Goal: Information Seeking & Learning: Learn about a topic

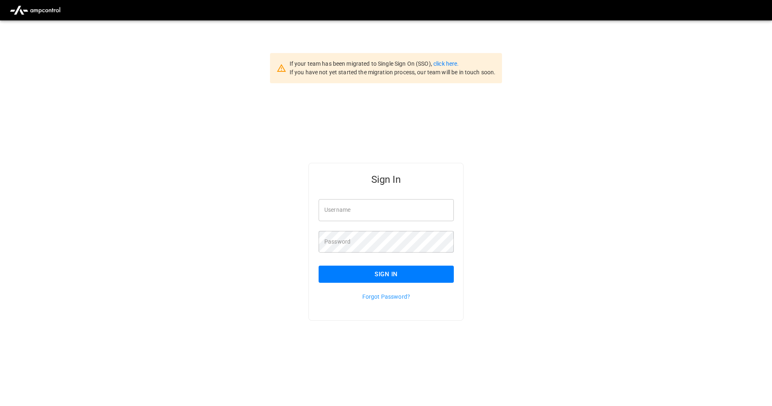
type input "**********"
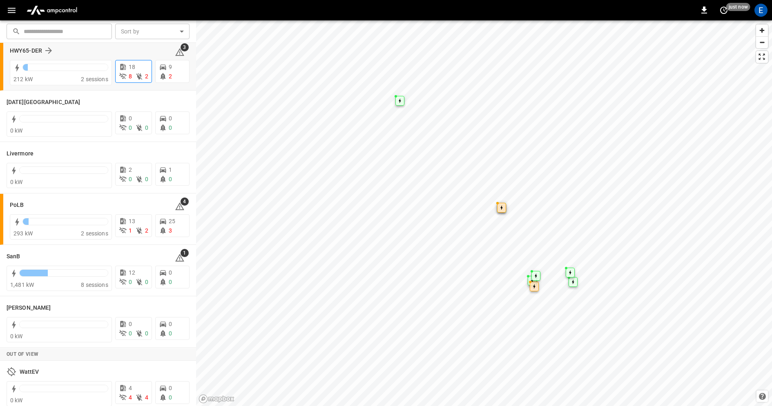
scroll to position [124, 0]
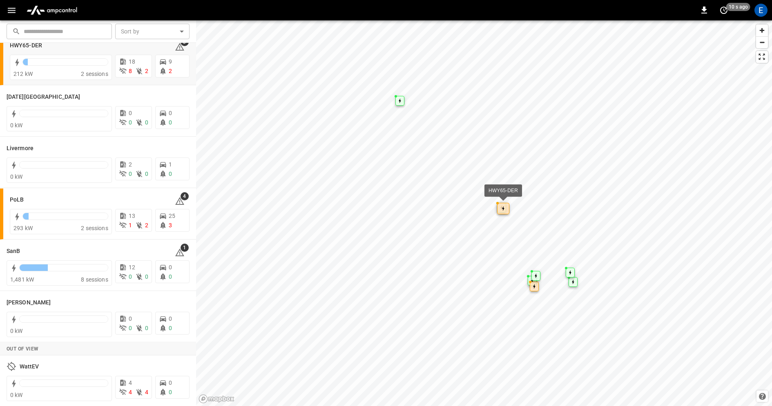
click at [497, 203] on div "Map marker" at bounding box center [503, 208] width 12 height 11
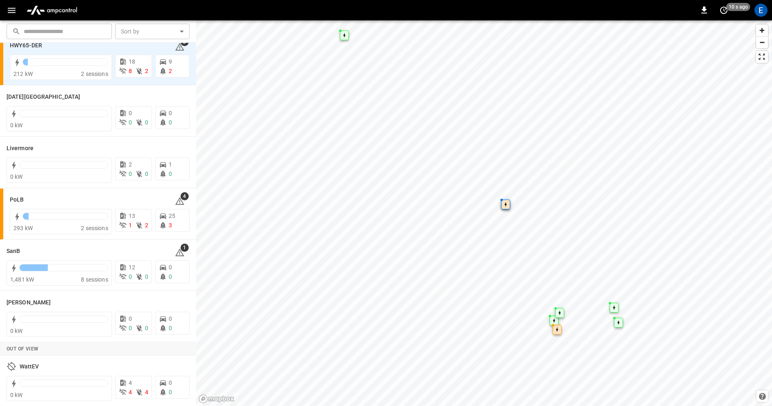
scroll to position [0, 0]
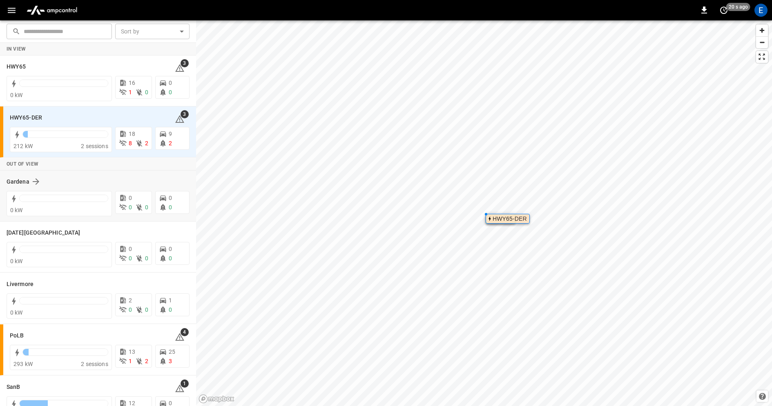
click at [105, 181] on div "Gardena" at bounding box center [93, 182] width 173 height 10
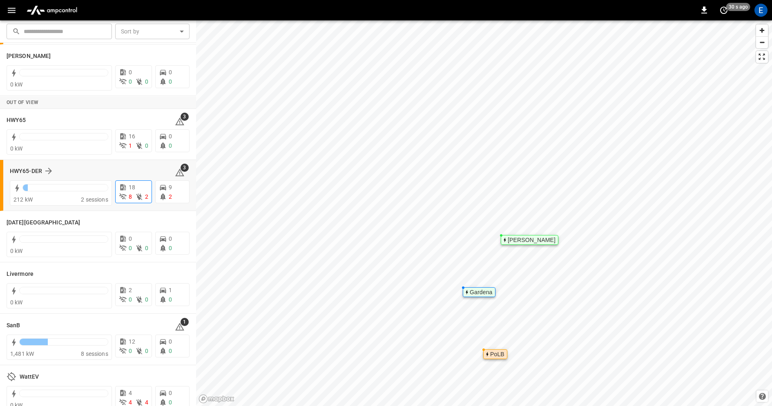
scroll to position [124, 0]
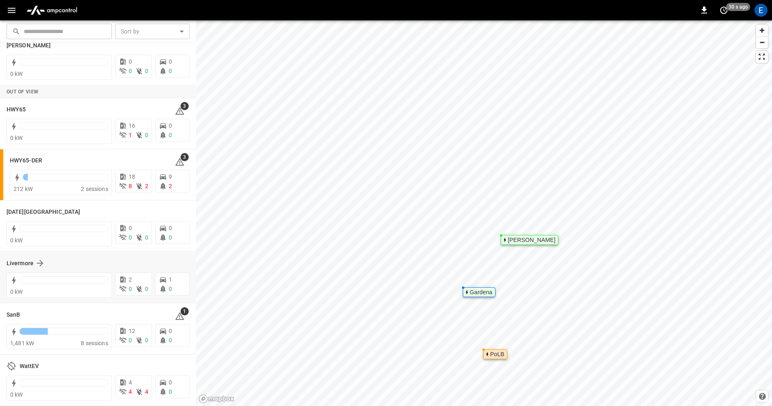
click at [118, 261] on div "Livermore" at bounding box center [93, 263] width 173 height 10
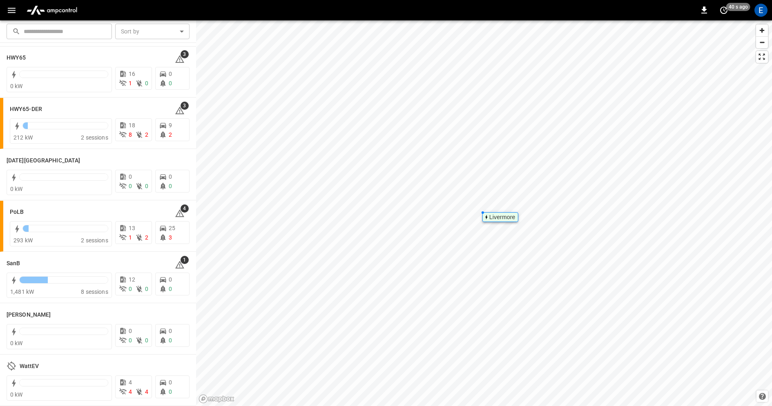
scroll to position [0, 0]
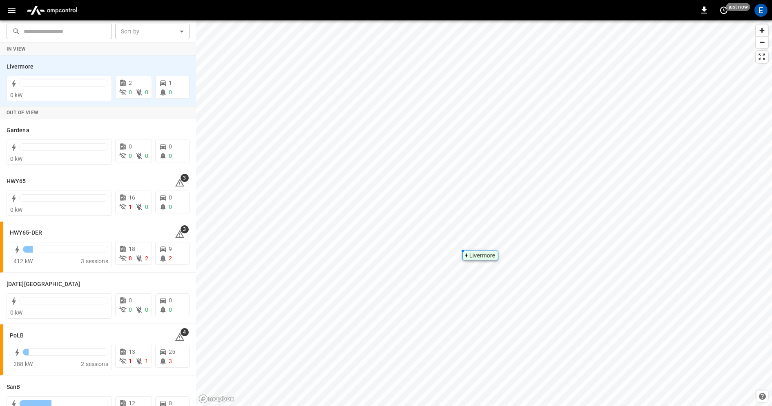
click at [16, 14] on icon "button" at bounding box center [12, 10] width 10 height 10
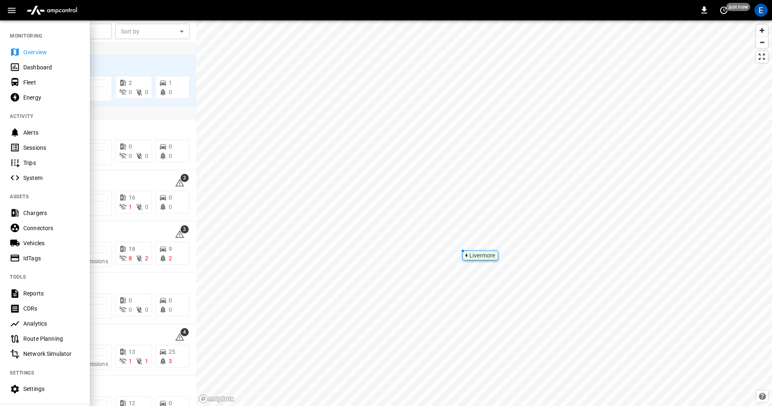
click at [53, 10] on img "menu" at bounding box center [51, 10] width 57 height 16
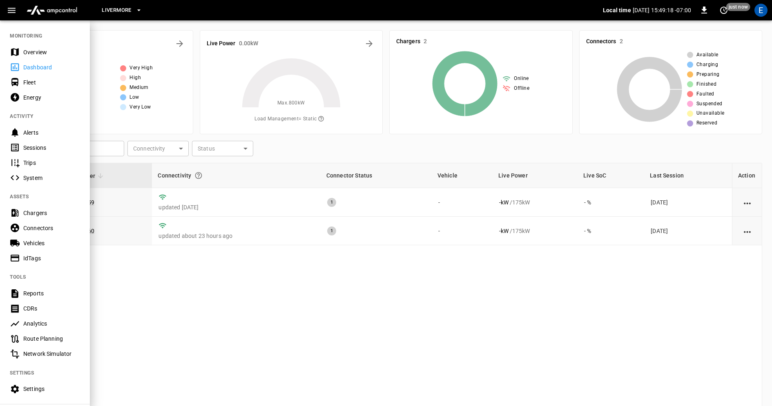
click at [8, 8] on icon "button" at bounding box center [12, 10] width 8 height 5
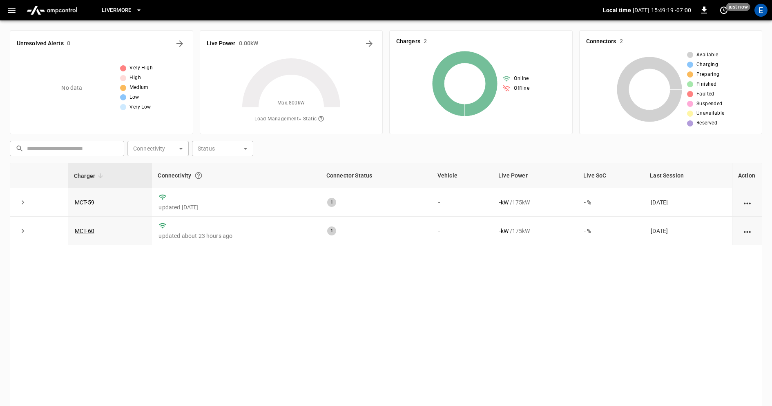
click at [8, 8] on icon "button" at bounding box center [12, 10] width 8 height 5
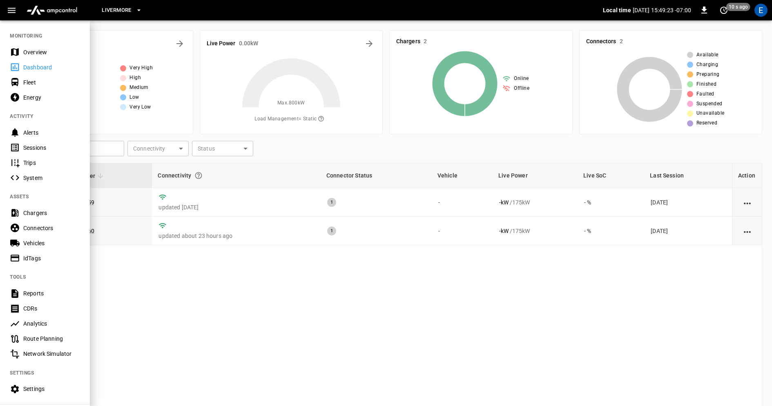
click at [55, 322] on div "Analytics" at bounding box center [51, 324] width 57 height 8
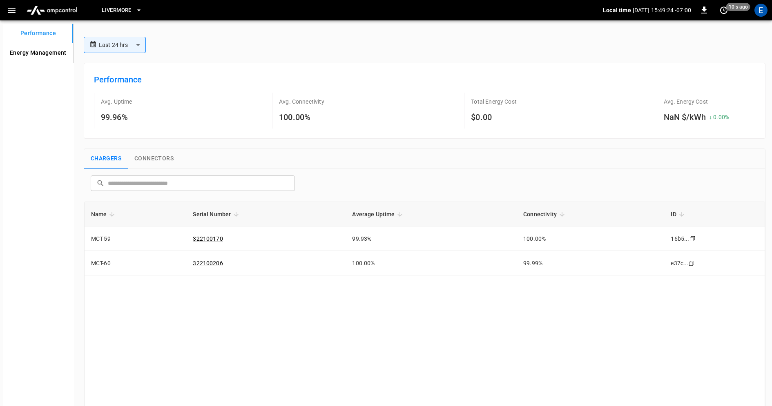
click at [48, 53] on Management "Energy Management" at bounding box center [38, 53] width 70 height 20
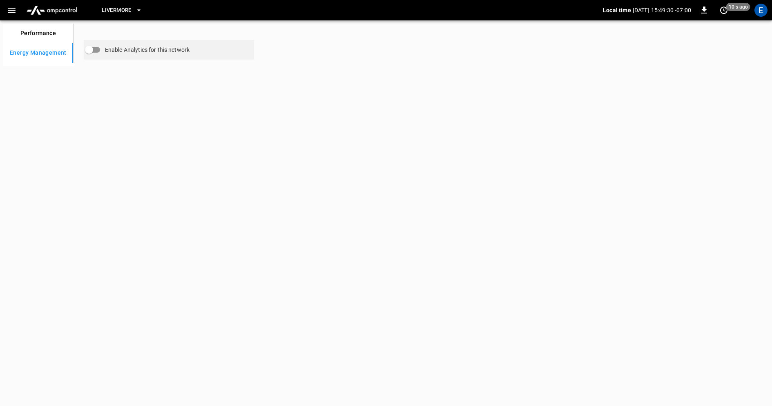
click at [64, 8] on img "menu" at bounding box center [51, 10] width 57 height 16
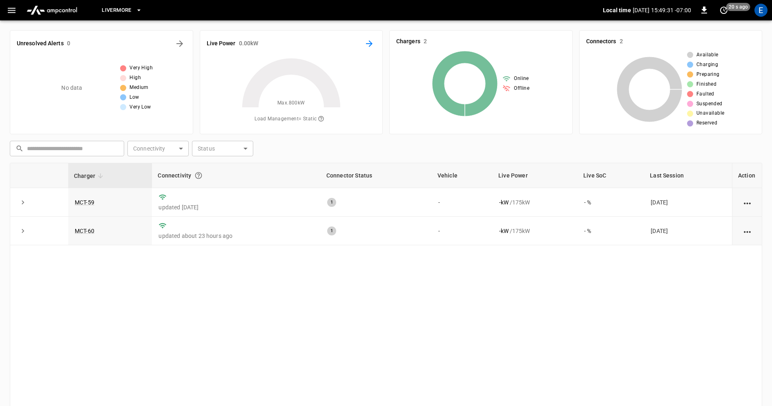
click at [363, 43] on button "Energy Overview" at bounding box center [369, 43] width 13 height 13
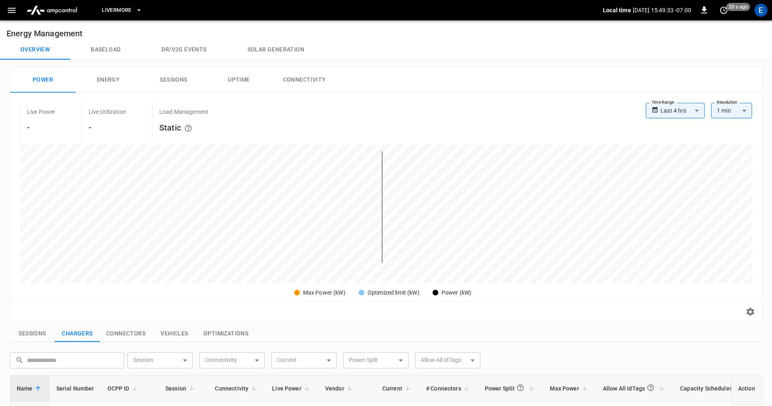
click at [755, 311] on div "Reset zoom" at bounding box center [385, 312] width 751 height 20
click at [747, 313] on icon "button" at bounding box center [750, 312] width 8 height 8
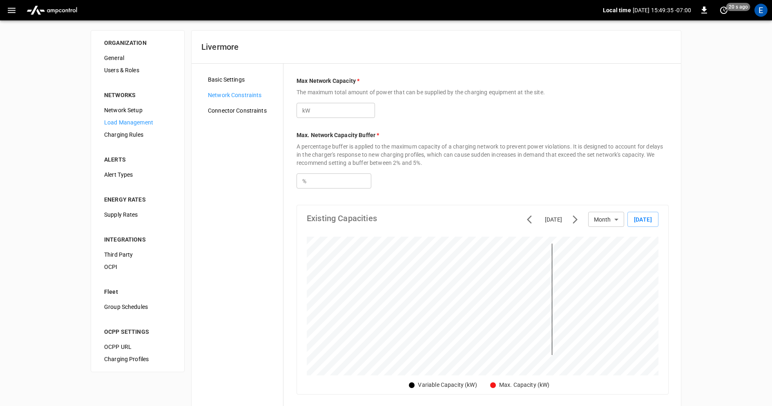
click at [57, 11] on img "menu" at bounding box center [51, 10] width 57 height 16
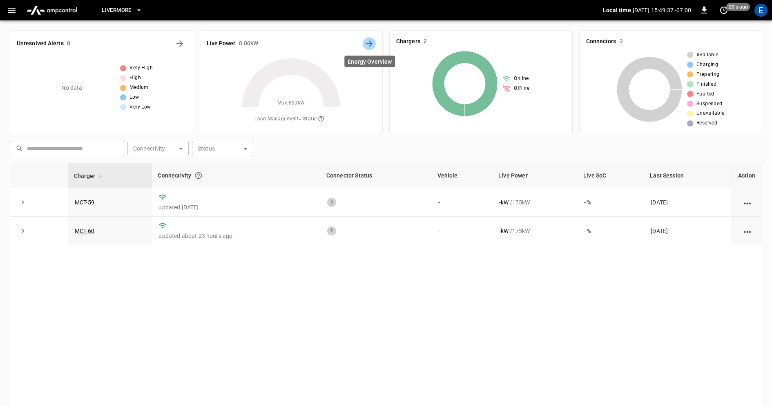
click at [366, 44] on icon "Energy Overview" at bounding box center [369, 43] width 7 height 7
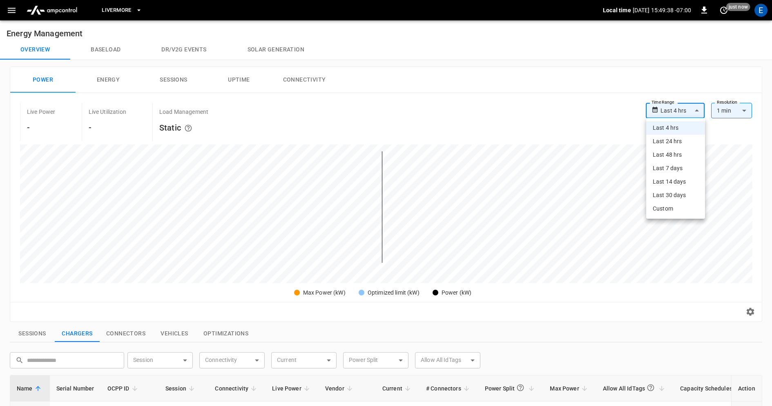
click at [689, 111] on body "**********" at bounding box center [386, 344] width 772 height 688
click at [673, 208] on li "Custom" at bounding box center [675, 208] width 59 height 13
type input "******"
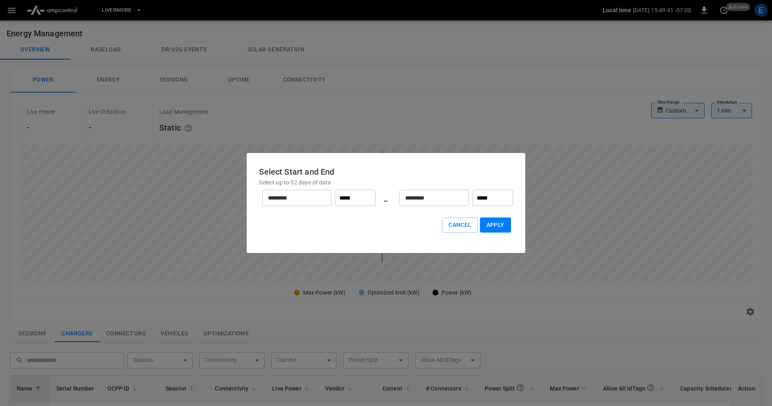
click at [303, 202] on input "*********" at bounding box center [292, 198] width 60 height 22
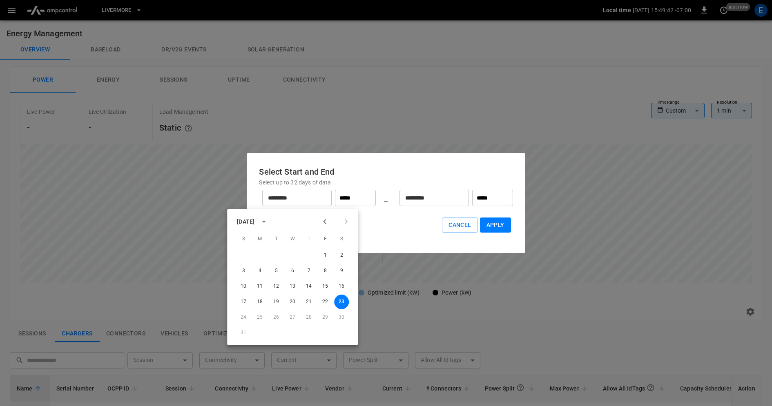
click at [324, 220] on icon "Previous month" at bounding box center [325, 222] width 10 height 10
click at [324, 219] on icon "Previous month" at bounding box center [325, 222] width 10 height 10
click at [325, 224] on icon "Previous month" at bounding box center [324, 221] width 3 height 5
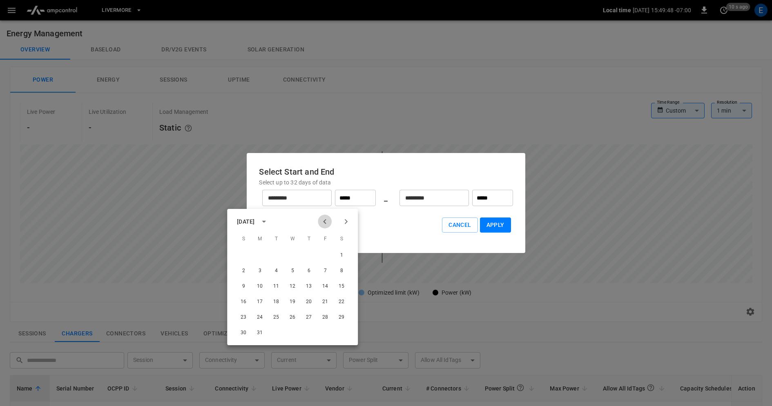
click at [325, 224] on icon "Previous month" at bounding box center [324, 221] width 3 height 5
click at [293, 256] on button "1" at bounding box center [292, 255] width 15 height 15
type input "**********"
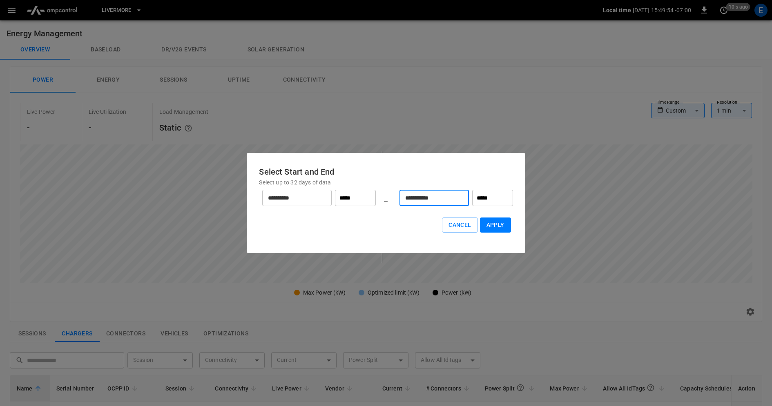
click at [417, 196] on input "**********" at bounding box center [429, 198] width 60 height 22
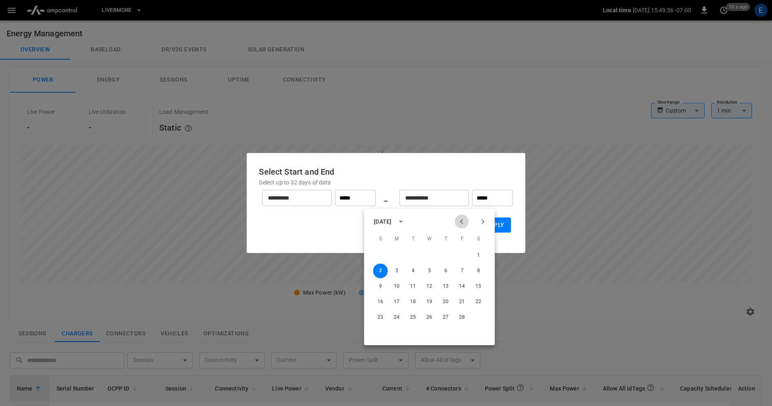
click at [460, 221] on icon "Previous month" at bounding box center [461, 221] width 3 height 5
click at [463, 314] on button "31" at bounding box center [461, 317] width 15 height 15
type input "**********"
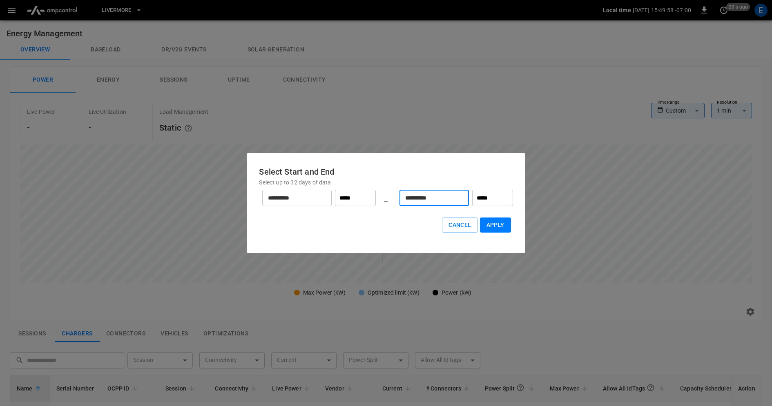
click at [498, 224] on button "Apply" at bounding box center [495, 225] width 31 height 15
type input "**"
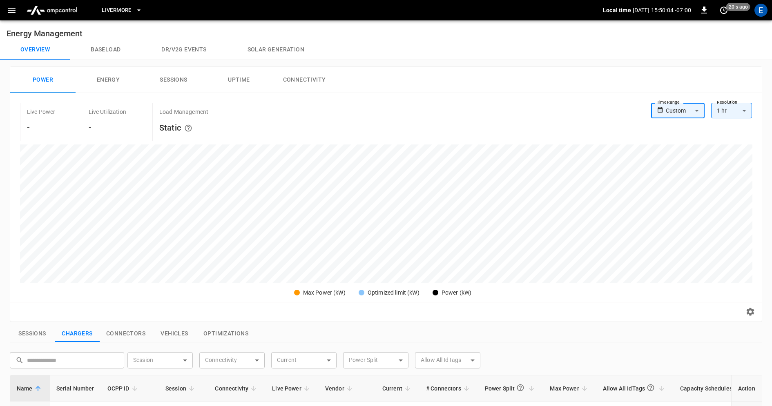
click at [682, 109] on body "Livermore Local time 2025-08-23 15:50:04 -07:00 0 20 s ago E Energy Management …" at bounding box center [386, 344] width 772 height 688
click at [518, 140] on div at bounding box center [386, 203] width 772 height 406
click at [11, 8] on icon "button" at bounding box center [12, 10] width 8 height 5
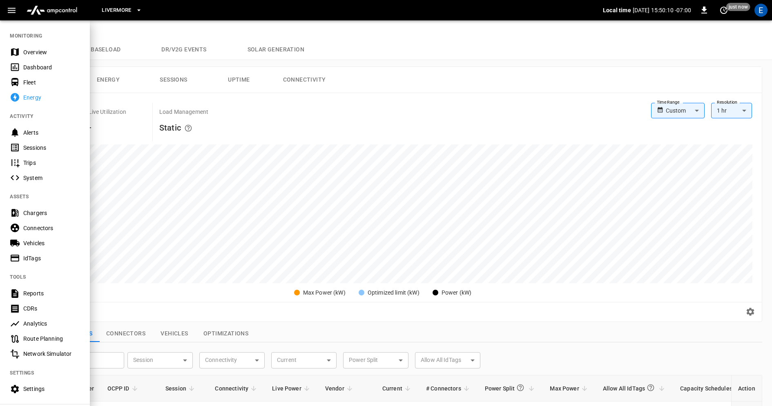
click at [677, 111] on div at bounding box center [386, 203] width 772 height 406
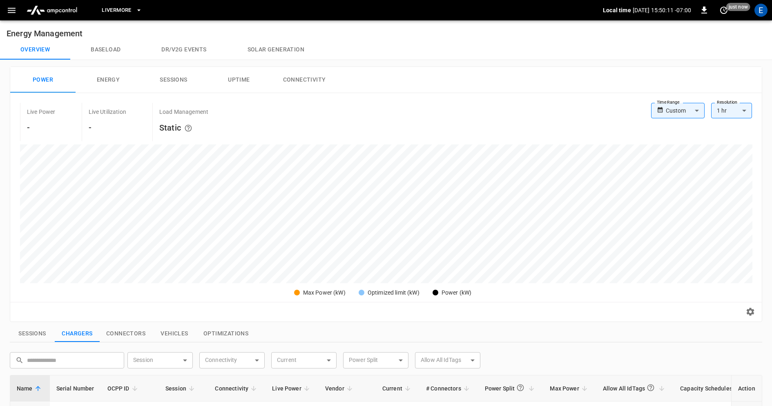
click at [684, 113] on body "Livermore Local time 2025-08-23 15:50:11 -07:00 0 just now E Energy Management …" at bounding box center [386, 344] width 772 height 688
click at [675, 194] on li "Last 30 days" at bounding box center [677, 195] width 53 height 13
click at [667, 109] on body "**********" at bounding box center [386, 344] width 772 height 688
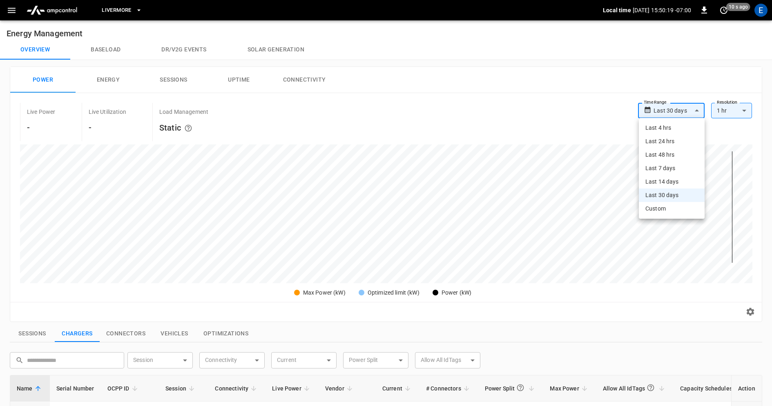
click at [663, 211] on li "Custom" at bounding box center [671, 208] width 66 height 13
type input "******"
type input "**"
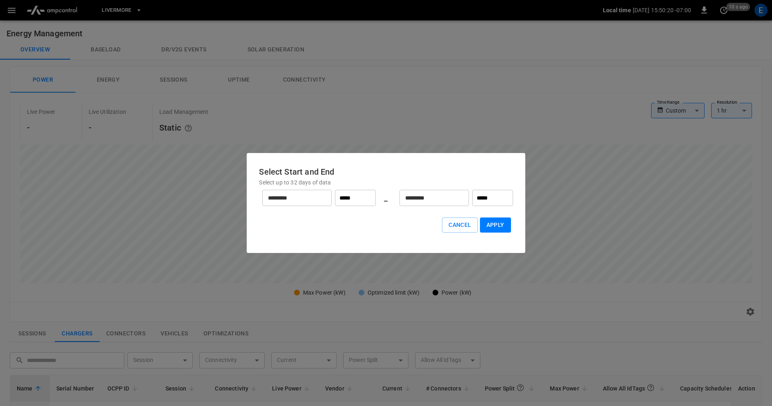
click at [450, 86] on div at bounding box center [386, 203] width 772 height 406
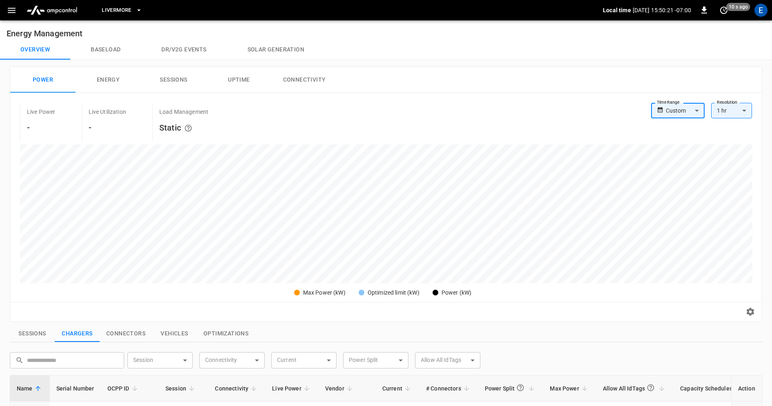
click at [13, 11] on icon "button" at bounding box center [12, 10] width 10 height 10
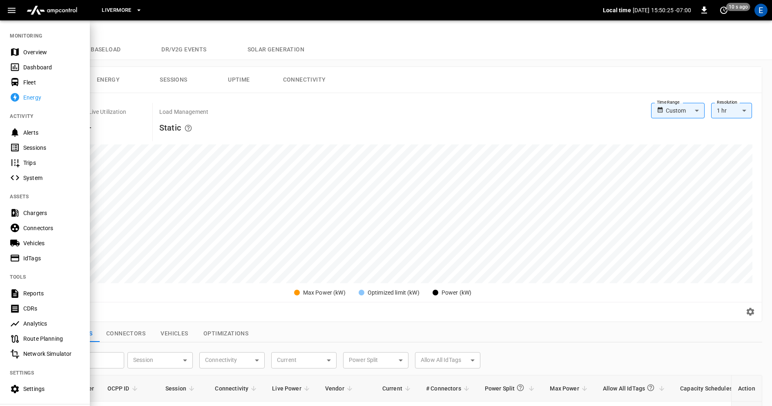
click at [57, 50] on div "Overview" at bounding box center [51, 52] width 57 height 8
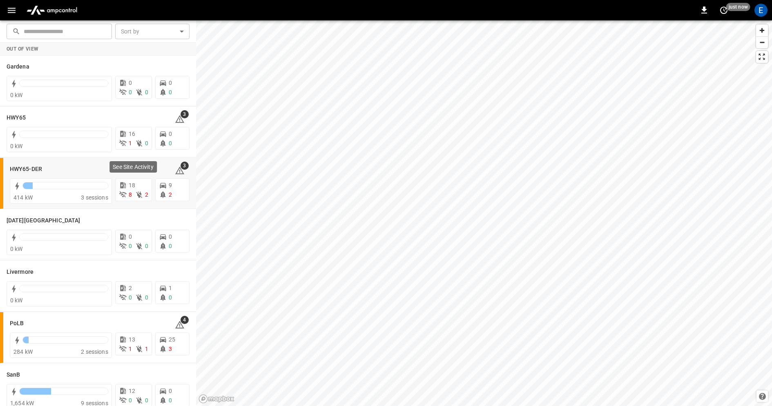
click at [145, 170] on p "See Site Activity" at bounding box center [133, 167] width 41 height 8
click at [94, 226] on div "Karma Center" at bounding box center [98, 221] width 183 height 16
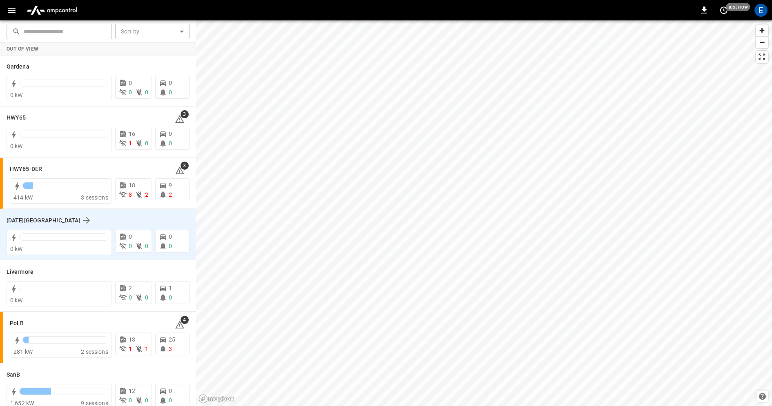
click at [97, 222] on div "Karma Center" at bounding box center [93, 221] width 173 height 10
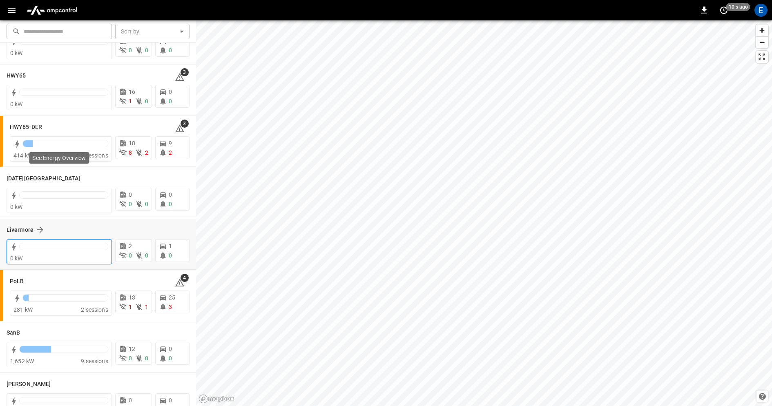
scroll to position [111, 0]
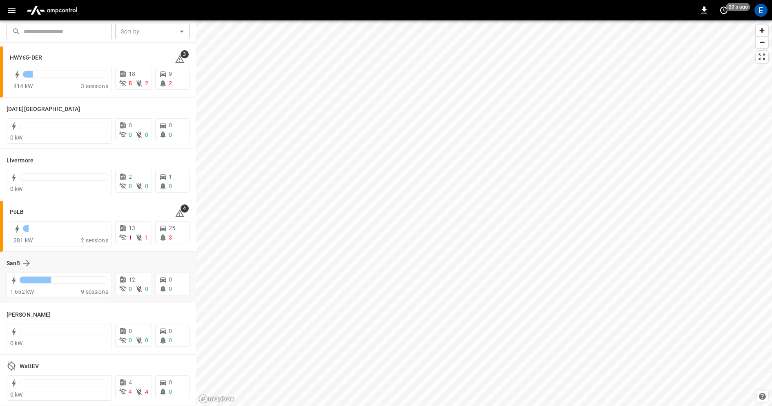
click at [97, 271] on div "1,652 kW 9 sessions" at bounding box center [57, 284] width 109 height 27
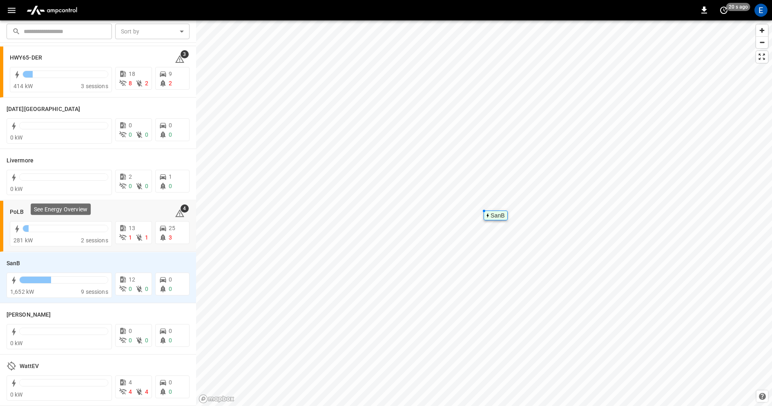
click at [77, 211] on p "See Energy Overview" at bounding box center [60, 209] width 53 height 8
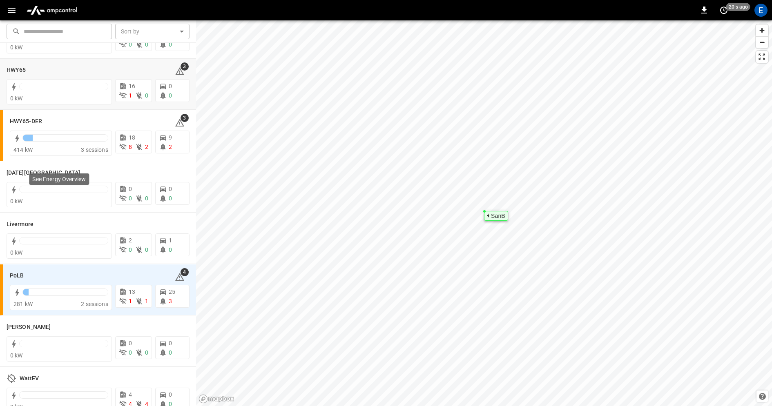
scroll to position [0, 0]
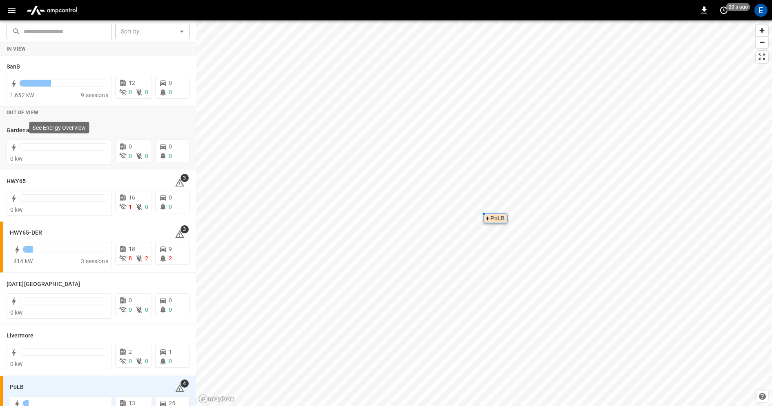
click at [86, 133] on div "See Energy Overview" at bounding box center [59, 127] width 60 height 11
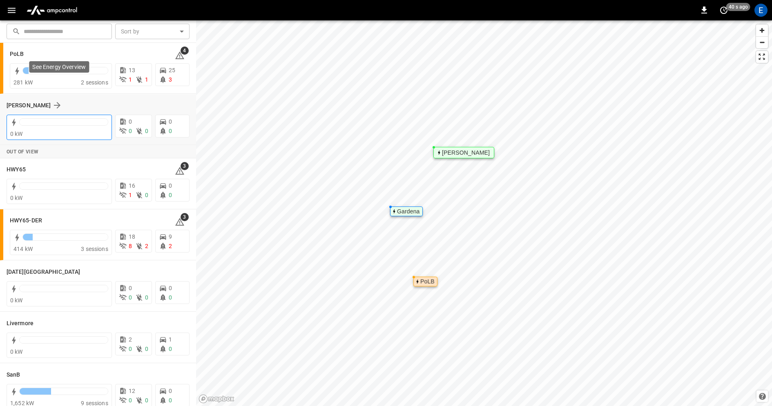
scroll to position [124, 0]
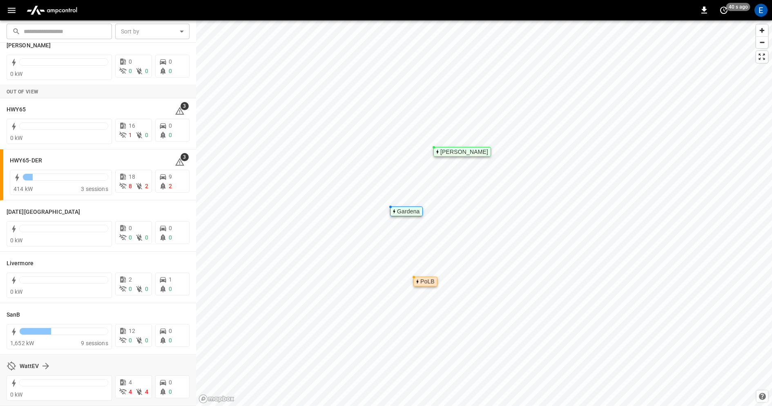
click at [91, 365] on div "WattEV" at bounding box center [100, 366] width 160 height 10
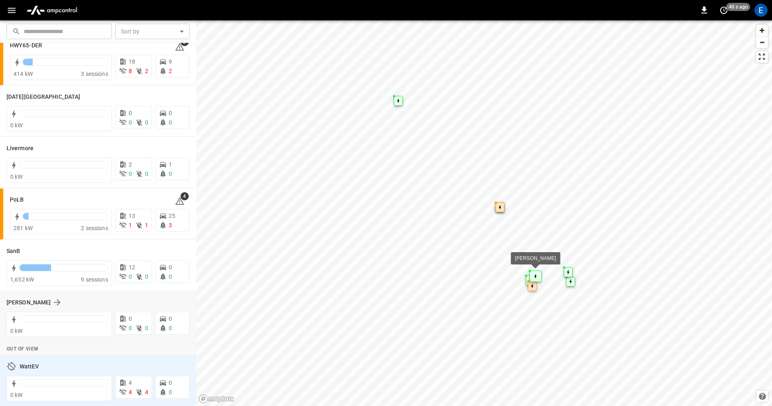
click at [94, 304] on div "Vernon" at bounding box center [93, 303] width 173 height 10
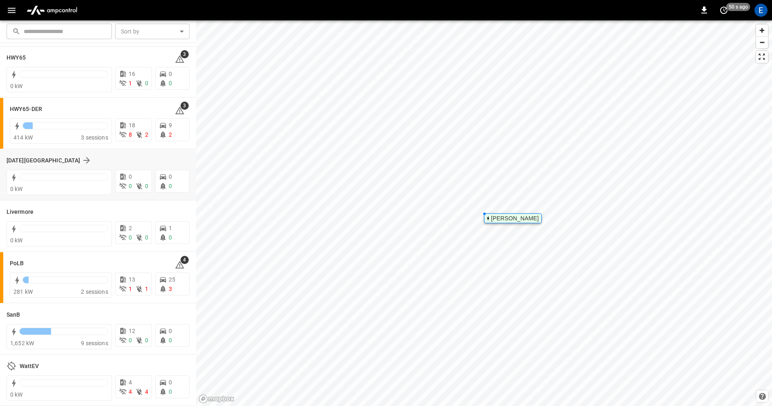
click at [89, 159] on div "Karma Center" at bounding box center [93, 161] width 173 height 10
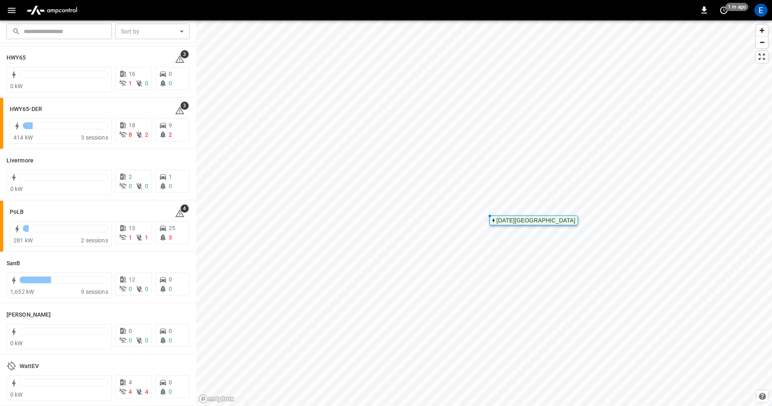
scroll to position [0, 0]
